Goal: Task Accomplishment & Management: Manage account settings

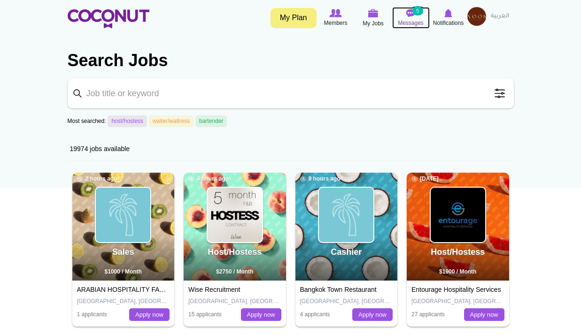
click at [408, 17] on img at bounding box center [410, 13] width 9 height 8
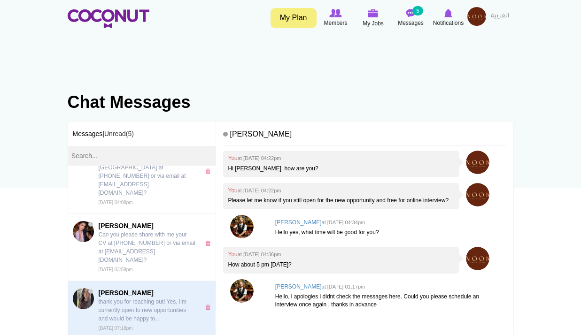
scroll to position [469, 0]
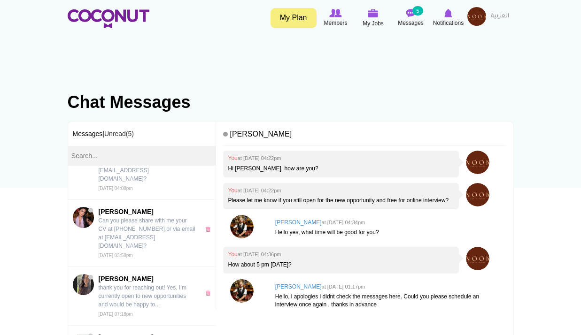
click at [267, 257] on small "at Fri, Aug 22nd, 2025 04:36pm" at bounding box center [260, 255] width 44 height 6
click at [481, 10] on img at bounding box center [476, 16] width 19 height 19
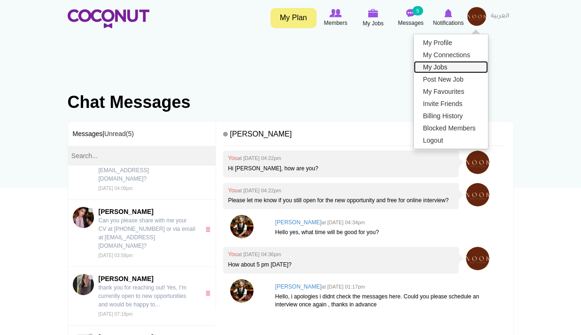
click at [440, 67] on link "My Jobs" at bounding box center [451, 67] width 74 height 12
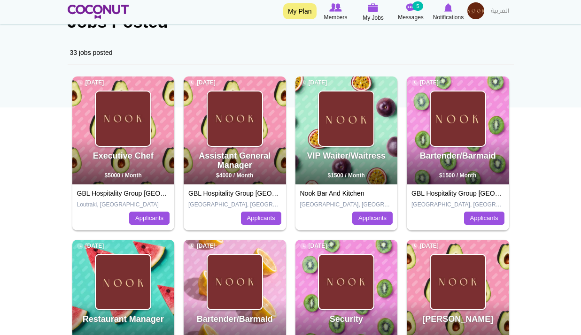
scroll to position [94, 0]
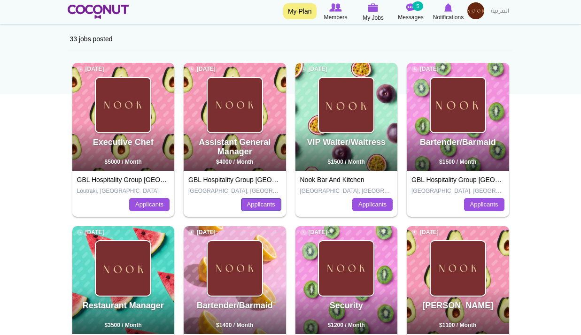
click at [261, 200] on link "Applicants" at bounding box center [261, 204] width 40 height 13
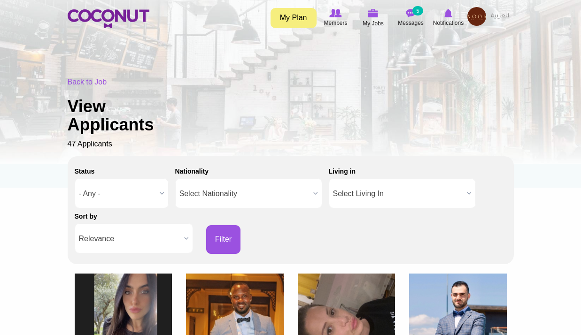
scroll to position [235, 0]
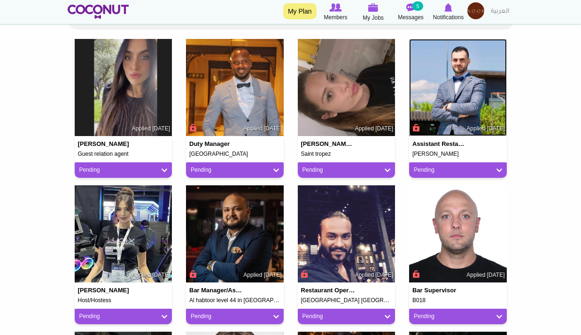
click at [481, 85] on img at bounding box center [458, 88] width 98 height 98
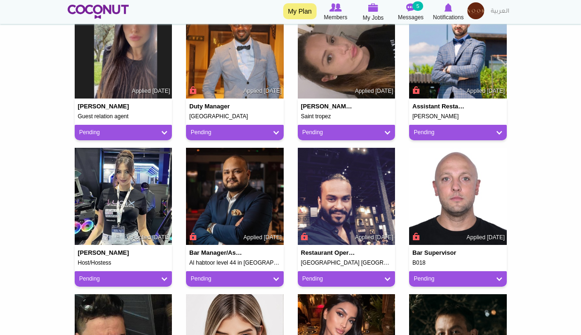
scroll to position [375, 0]
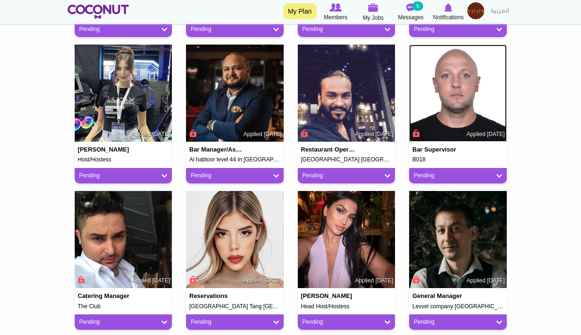
click at [449, 102] on img at bounding box center [458, 94] width 98 height 98
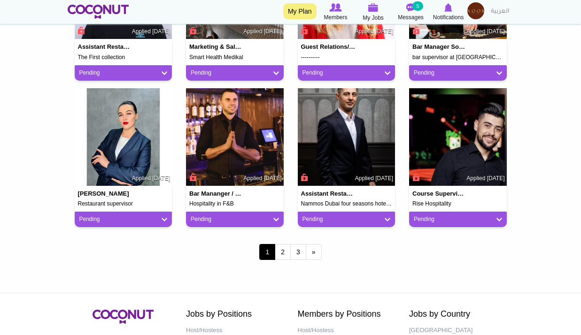
scroll to position [845, 0]
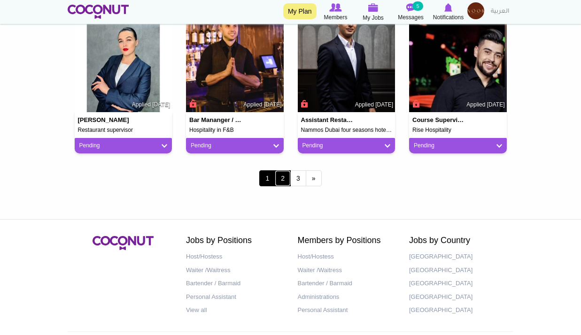
click at [283, 183] on link "2" at bounding box center [283, 178] width 16 height 16
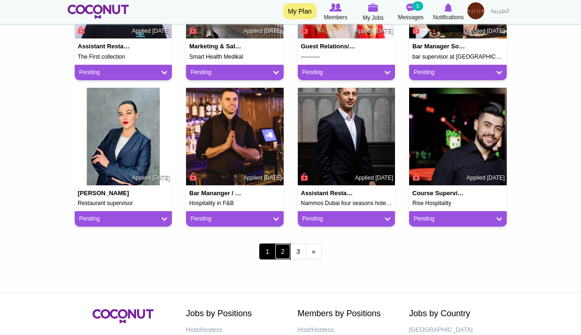
scroll to position [657, 0]
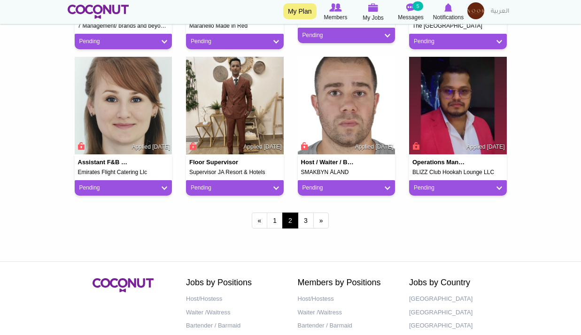
scroll to position [751, 0]
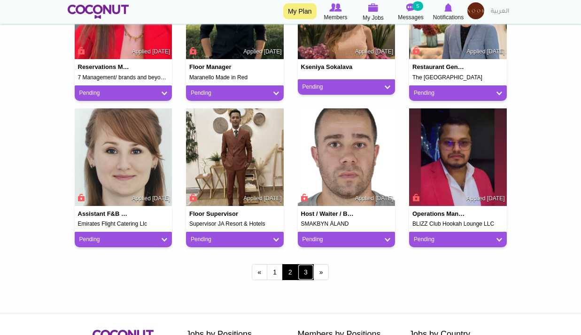
click at [299, 272] on link "3" at bounding box center [306, 272] width 16 height 16
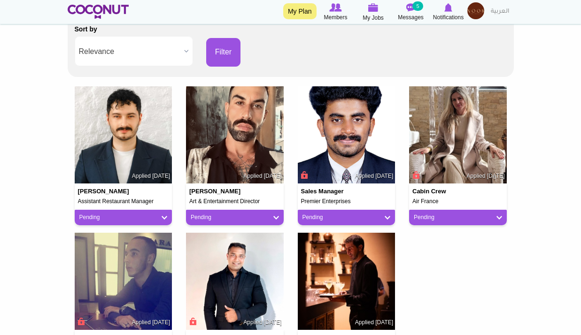
scroll to position [188, 0]
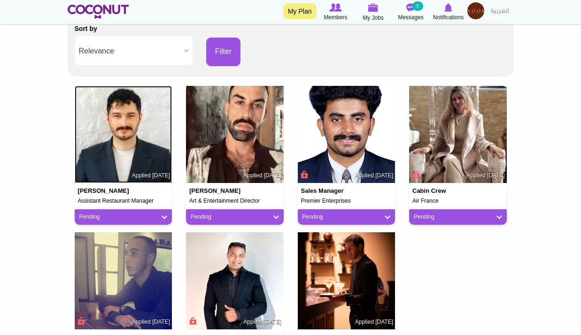
click at [137, 129] on img at bounding box center [124, 135] width 98 height 98
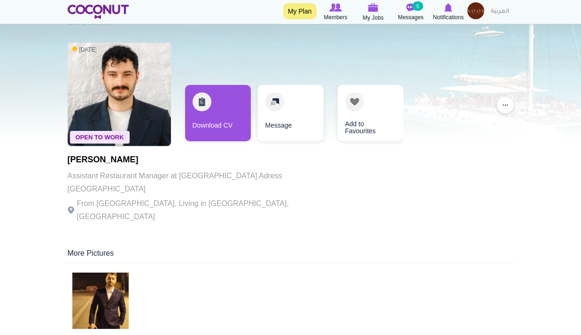
scroll to position [47, 0]
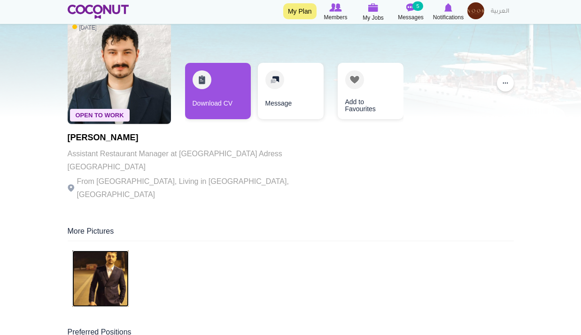
click at [104, 268] on img at bounding box center [100, 279] width 56 height 56
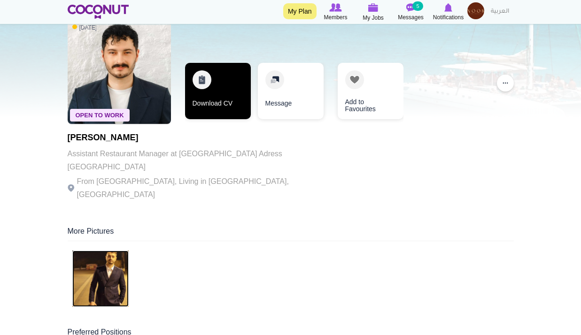
click at [215, 98] on link "Download CV" at bounding box center [218, 91] width 66 height 56
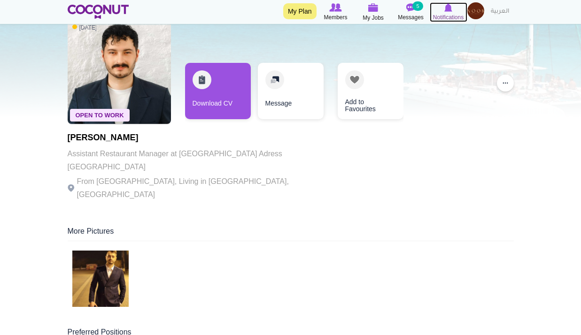
click at [451, 7] on img at bounding box center [448, 7] width 8 height 8
click at [473, 9] on img at bounding box center [475, 10] width 17 height 17
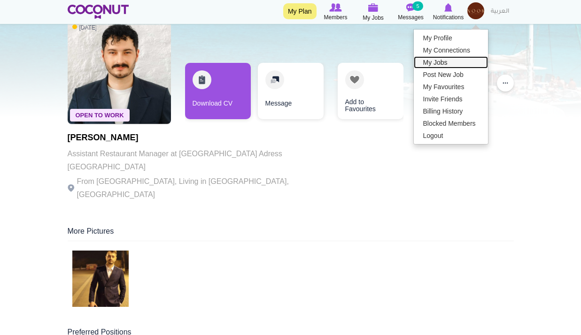
click at [438, 65] on link "My Jobs" at bounding box center [451, 62] width 74 height 12
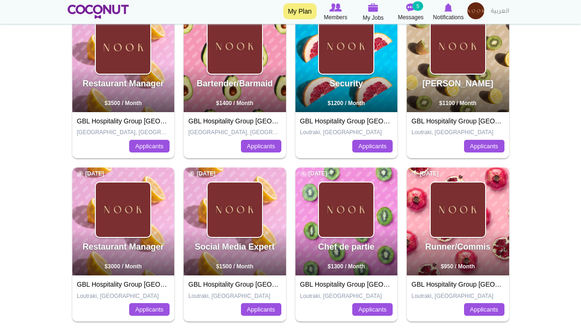
scroll to position [375, 0]
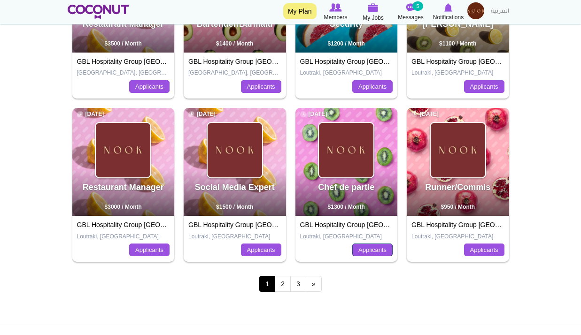
click at [371, 247] on link "Applicants" at bounding box center [372, 250] width 40 height 13
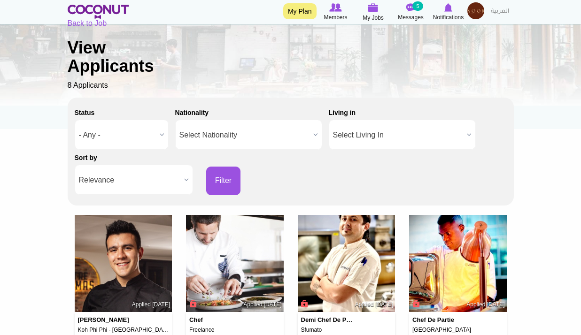
scroll to position [235, 0]
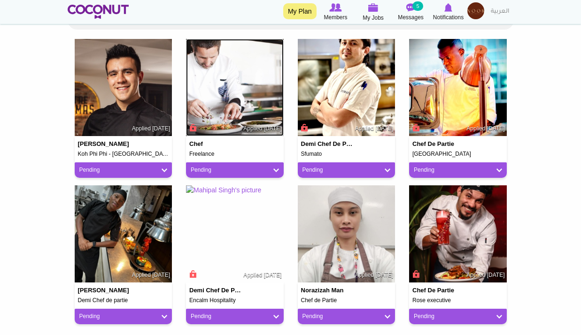
click at [232, 92] on img at bounding box center [235, 88] width 98 height 98
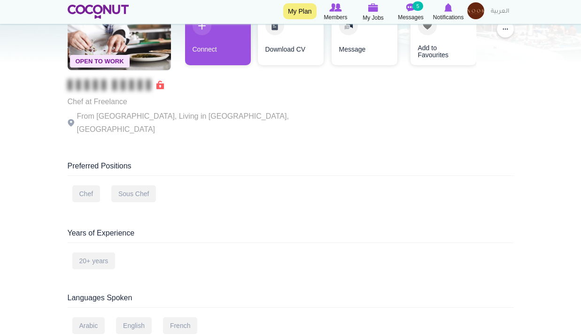
scroll to position [47, 0]
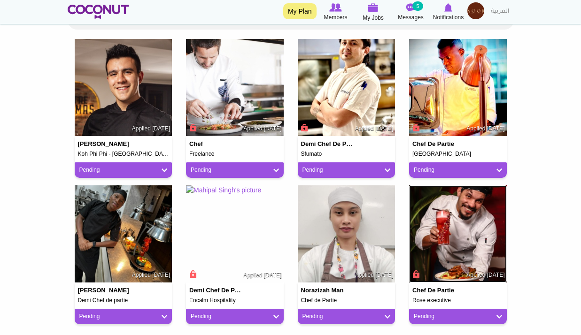
click at [487, 240] on img at bounding box center [458, 234] width 98 height 98
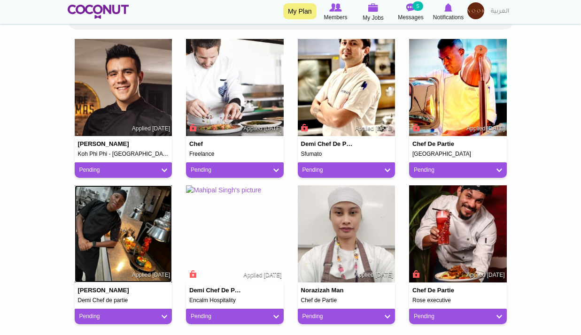
click at [122, 230] on img at bounding box center [124, 234] width 98 height 98
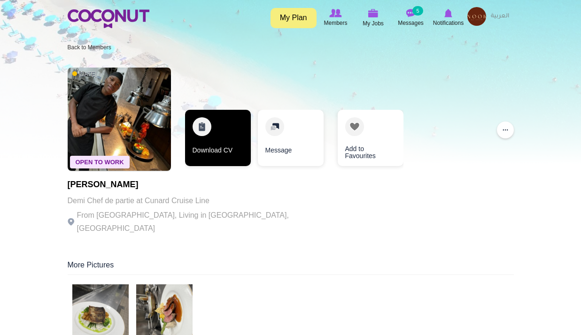
click at [212, 139] on link "Download CV" at bounding box center [218, 138] width 66 height 56
